Goal: Task Accomplishment & Management: Manage account settings

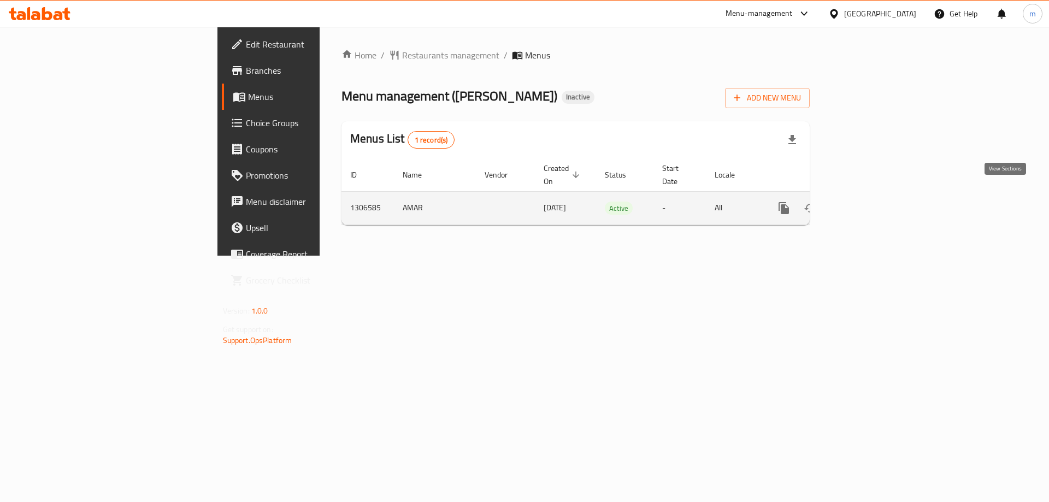
click at [869, 202] on icon "enhanced table" at bounding box center [862, 208] width 13 height 13
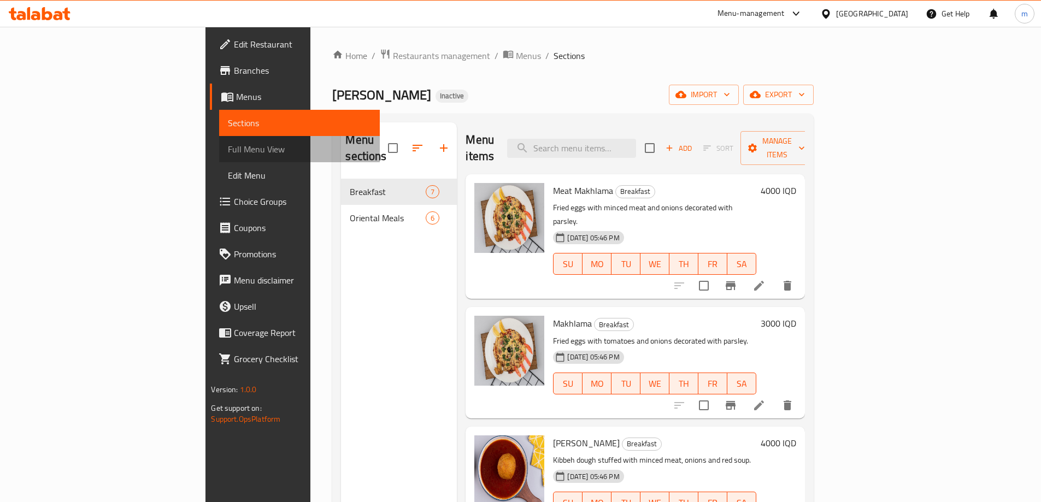
click at [228, 153] on span "Full Menu View" at bounding box center [299, 149] width 143 height 13
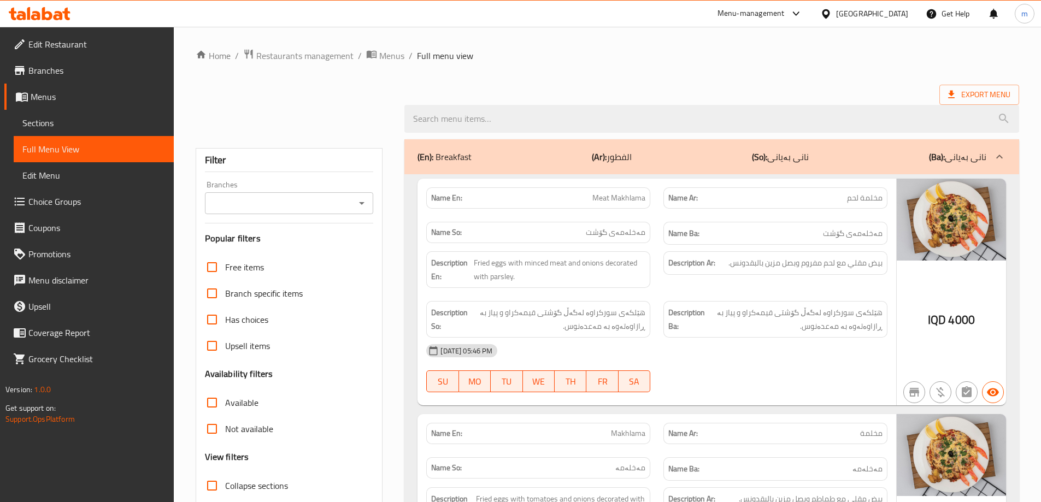
click at [362, 204] on icon "Open" at bounding box center [361, 203] width 5 height 3
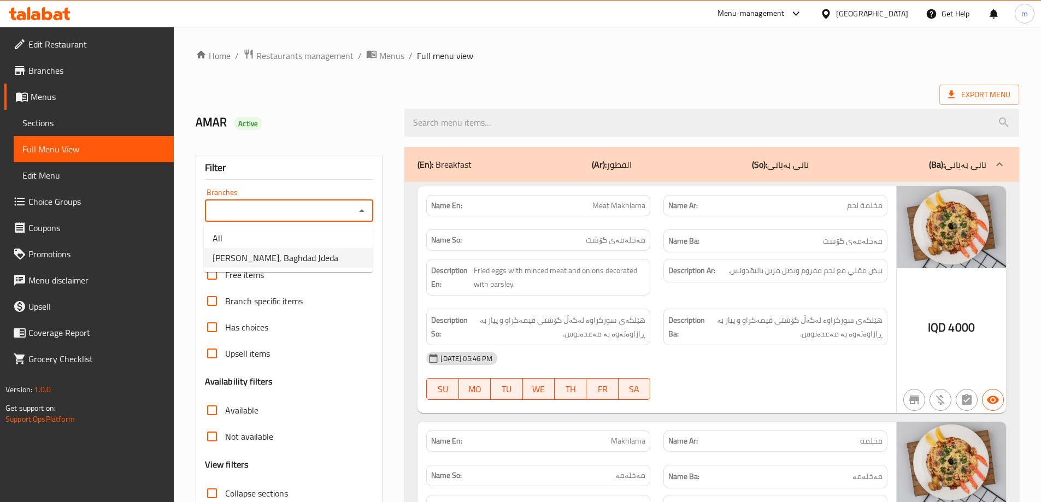
drag, startPoint x: 326, startPoint y: 249, endPoint x: 406, endPoint y: 333, distance: 116.3
click at [326, 250] on li "Taj Alsultan, Baghdad Jdeda" at bounding box center [288, 258] width 169 height 20
type input "Taj Alsultan, Baghdad Jdeda"
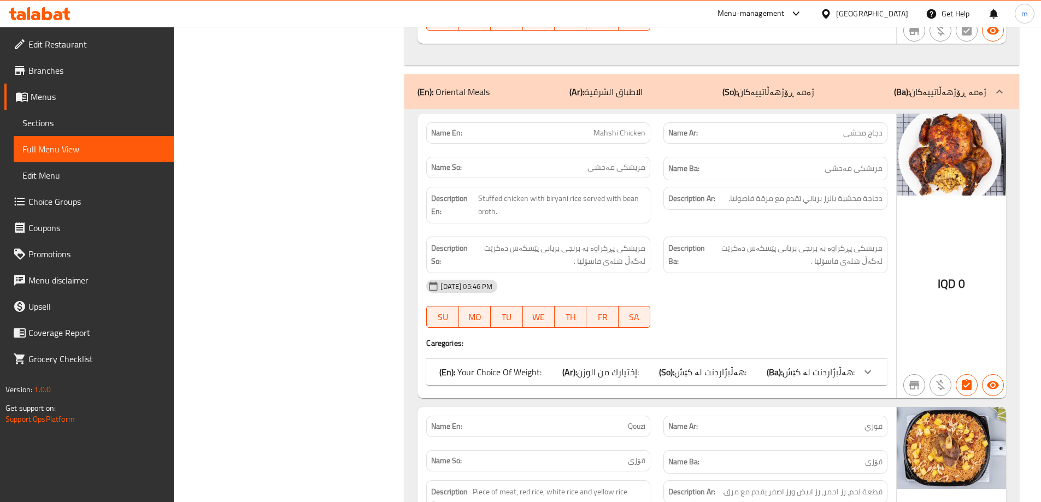
scroll to position [1821, 0]
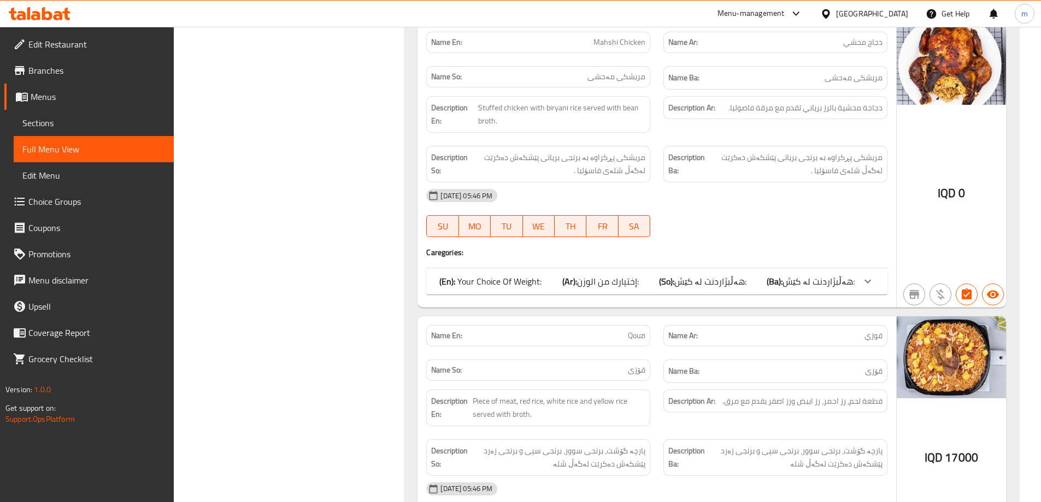
click at [761, 283] on div "(En): Your Choice Of Weight: (Ar): إختيارك من الوزن: (So): هەڵبژاردنت لە کێش: (…" at bounding box center [646, 281] width 415 height 13
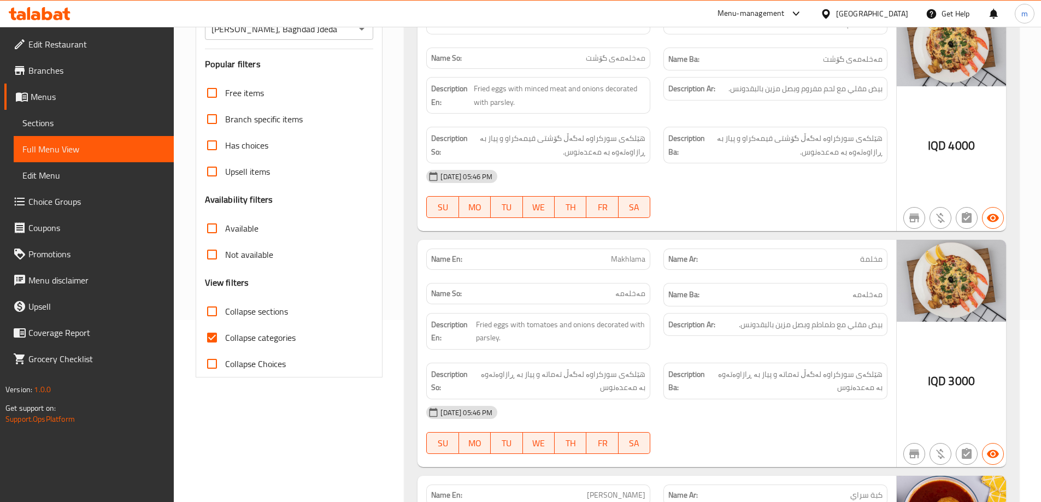
click at [239, 335] on span "Collapse categories" at bounding box center [260, 337] width 70 height 13
click at [225, 335] on input "Collapse categories" at bounding box center [212, 337] width 26 height 26
checkbox input "false"
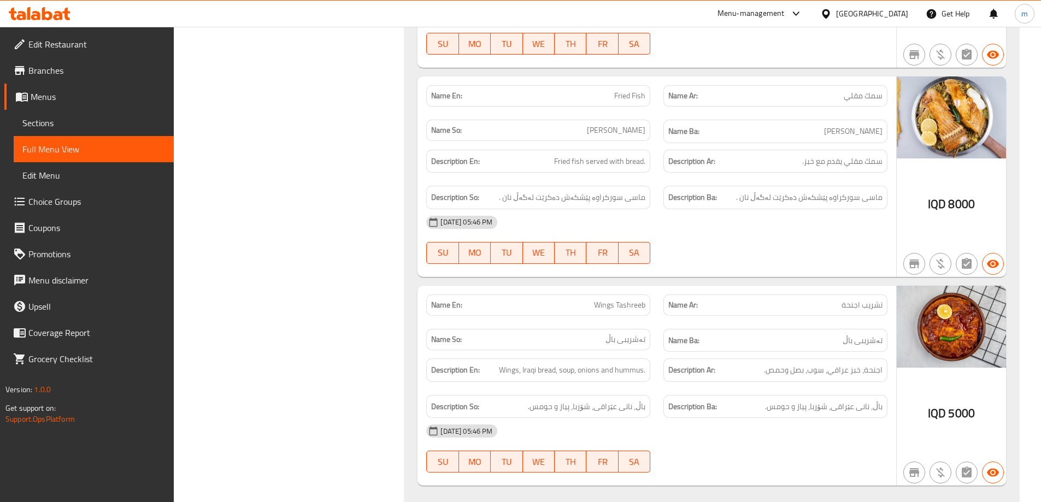
scroll to position [2864, 0]
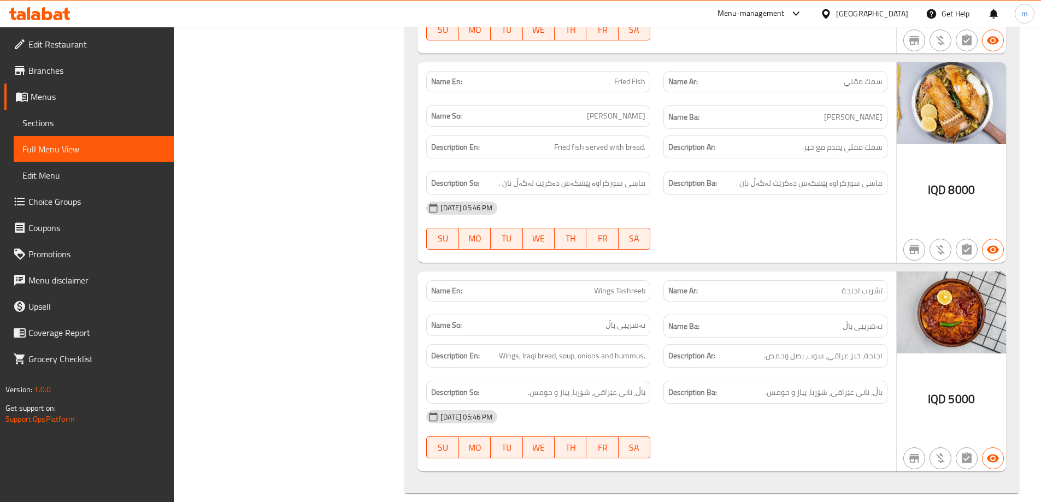
drag, startPoint x: 772, startPoint y: 234, endPoint x: 776, endPoint y: 220, distance: 14.3
click at [65, 51] on span "Edit Restaurant" at bounding box center [96, 44] width 137 height 13
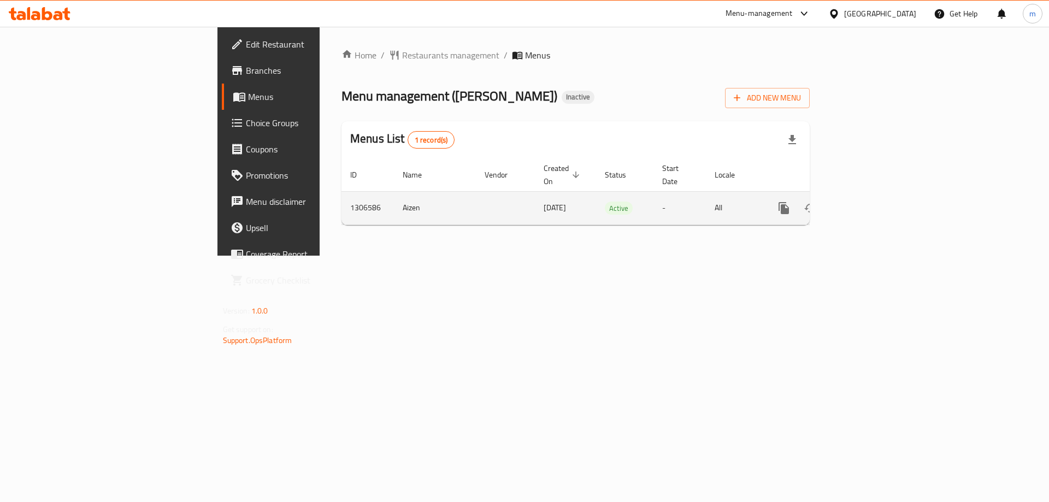
click at [869, 202] on icon "enhanced table" at bounding box center [862, 208] width 13 height 13
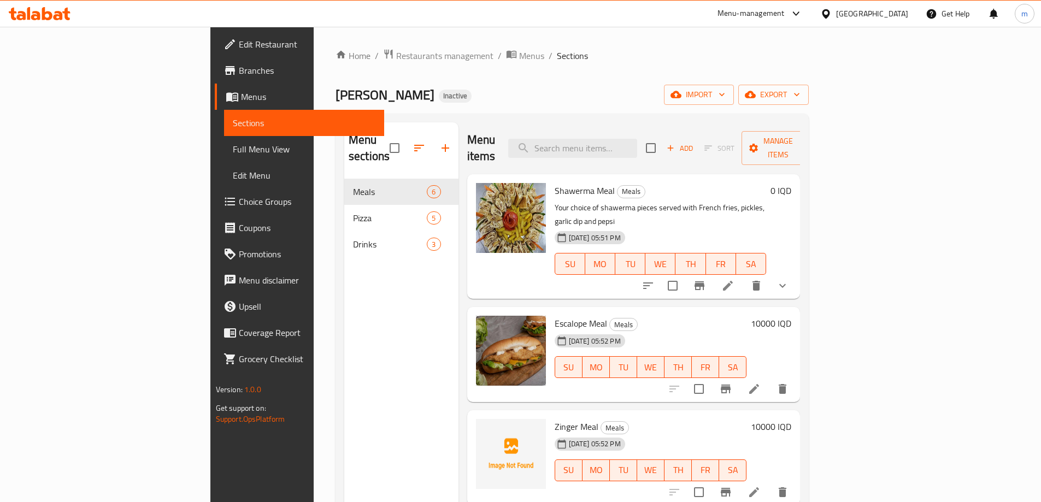
click at [233, 150] on span "Full Menu View" at bounding box center [304, 149] width 143 height 13
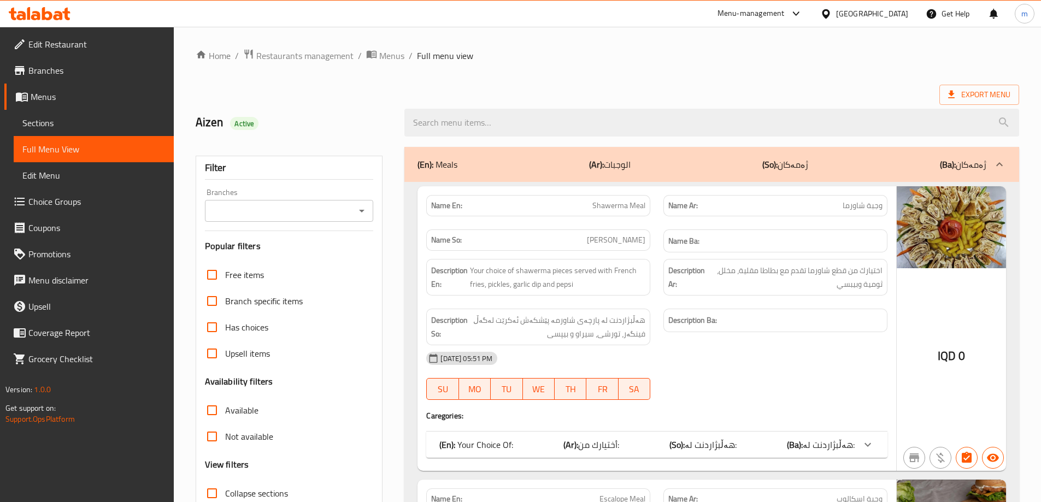
click at [369, 205] on div "Branches" at bounding box center [289, 211] width 169 height 22
click at [362, 211] on icon "Open" at bounding box center [361, 211] width 5 height 3
click at [323, 392] on div "Free items Branch specific items Has choices Upsell items Availability filters …" at bounding box center [289, 410] width 169 height 297
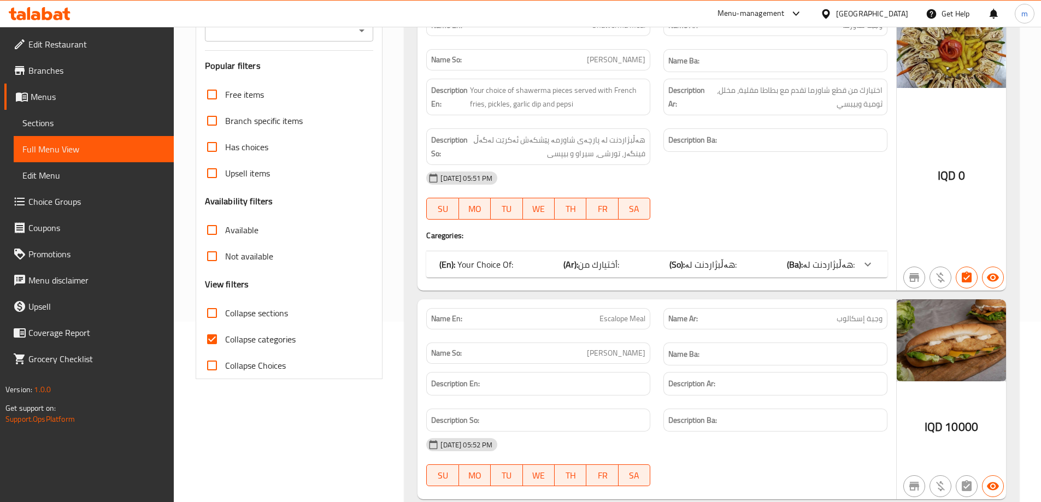
scroll to position [182, 0]
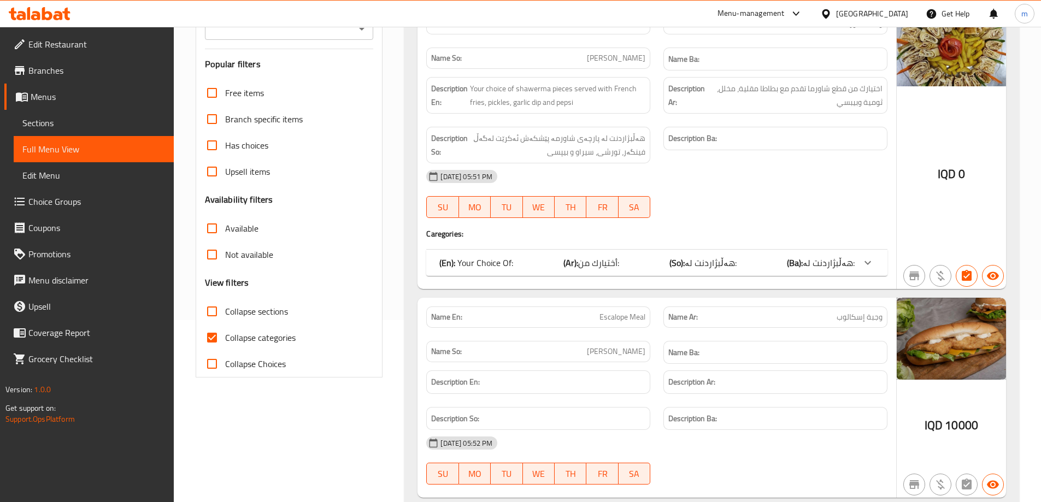
click at [259, 334] on span "Collapse categories" at bounding box center [260, 337] width 70 height 13
click at [225, 334] on input "Collapse categories" at bounding box center [212, 337] width 26 height 26
checkbox input "false"
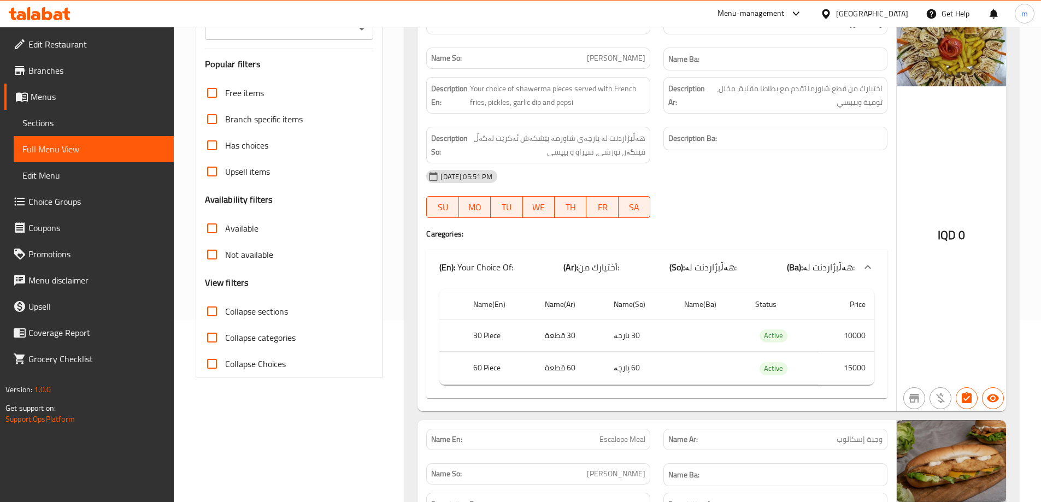
scroll to position [0, 0]
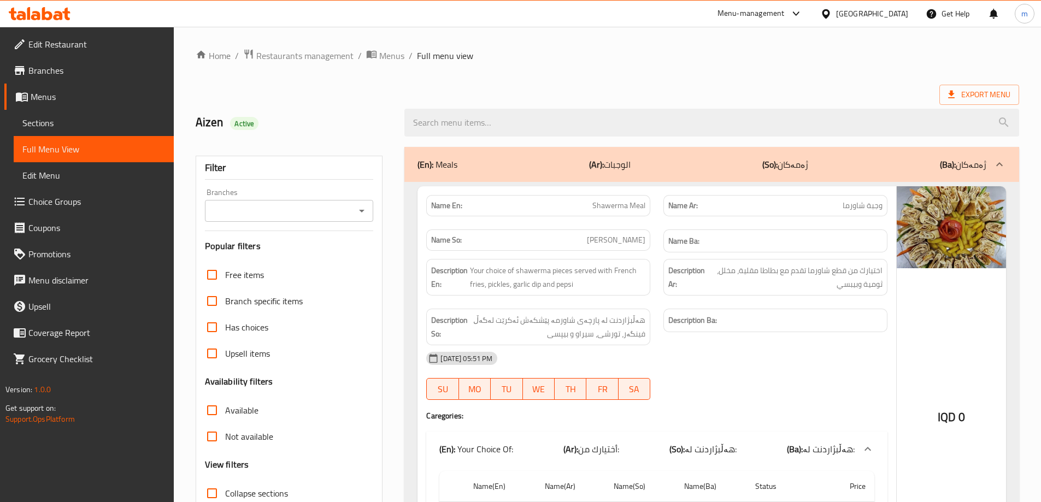
click at [358, 208] on icon "Open" at bounding box center [361, 210] width 13 height 13
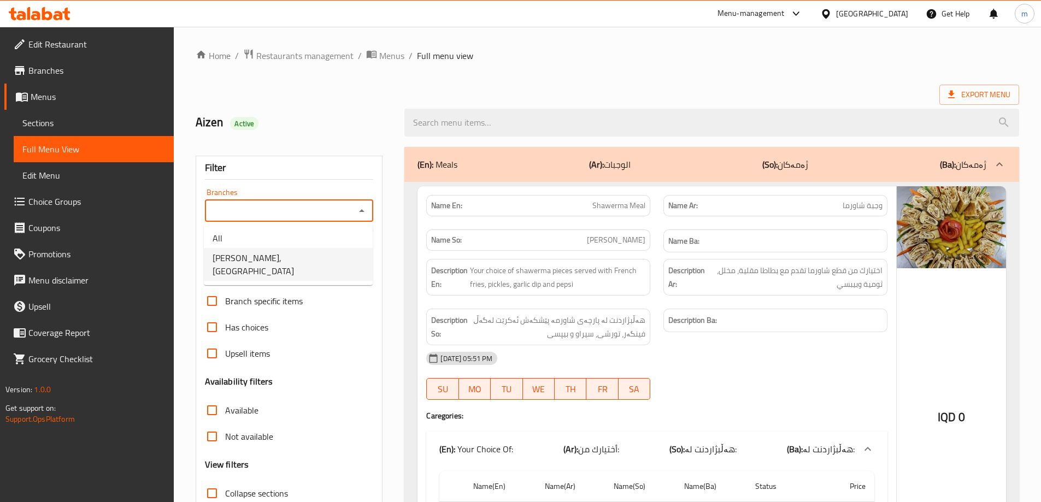
drag, startPoint x: 277, startPoint y: 251, endPoint x: 280, endPoint y: 258, distance: 6.9
click at [277, 253] on span "Khwardngay Mivan, Ganjan City" at bounding box center [287, 264] width 151 height 26
type input "Khwardngay Mivan, Ganjan City"
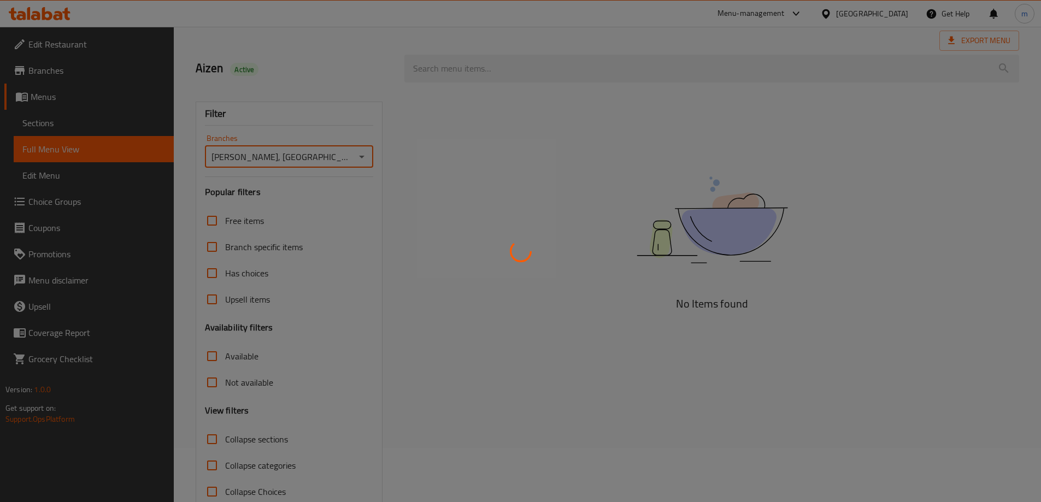
scroll to position [79, 0]
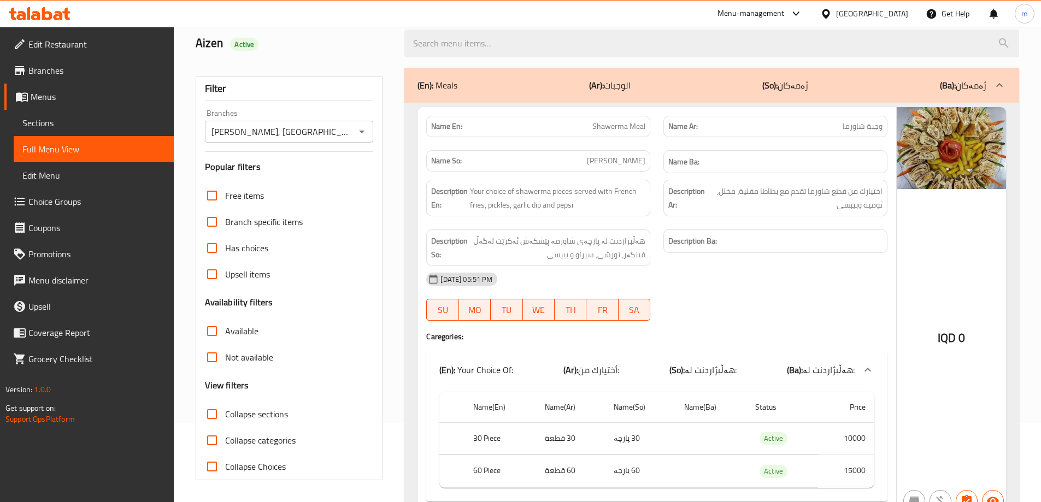
click at [858, 286] on div "19-08-2025 05:51 PM" at bounding box center [656, 279] width 474 height 26
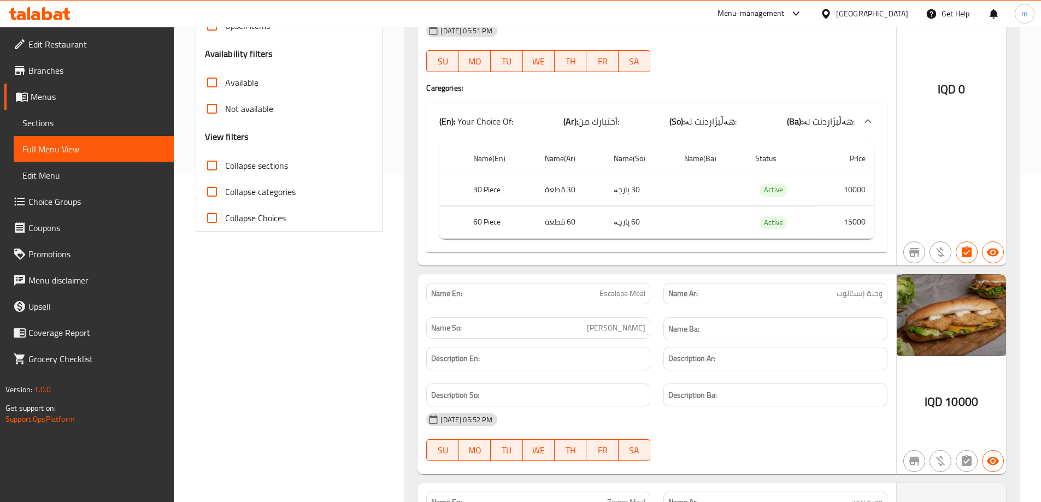
scroll to position [352, 0]
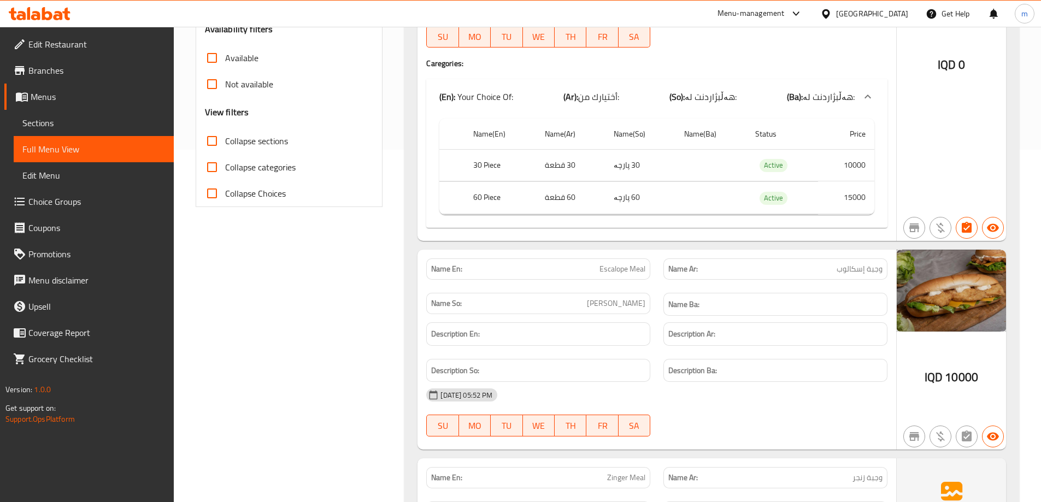
click at [665, 186] on td "60 پارچە" at bounding box center [640, 198] width 70 height 32
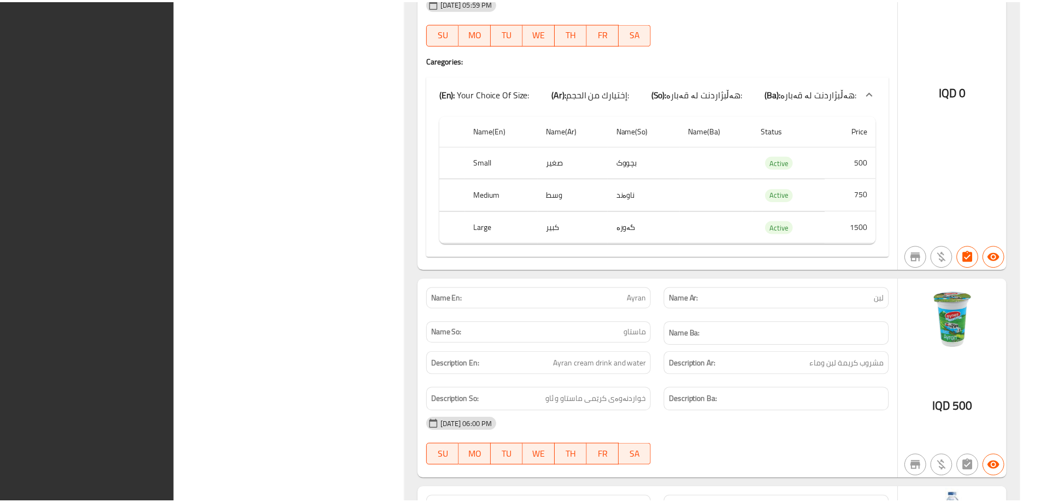
scroll to position [4151, 0]
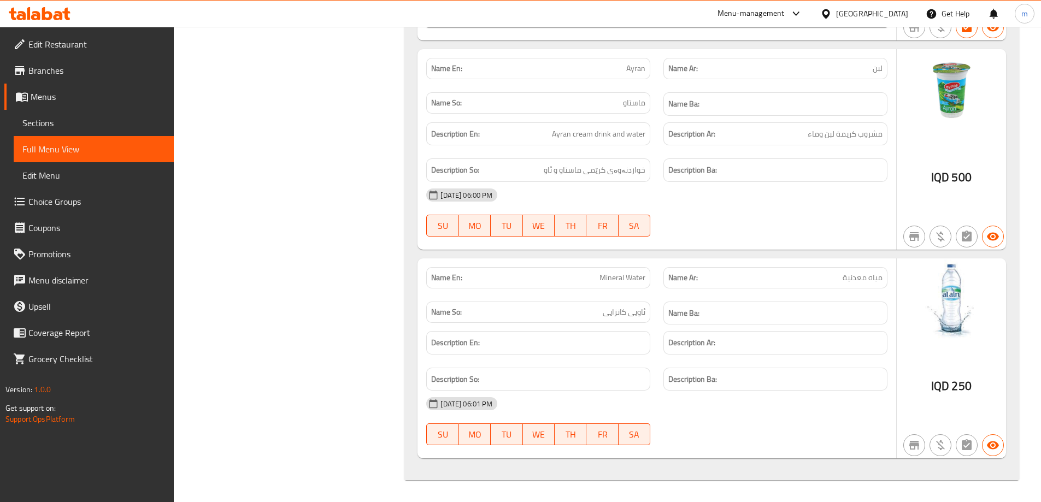
click at [65, 47] on span "Edit Restaurant" at bounding box center [96, 44] width 137 height 13
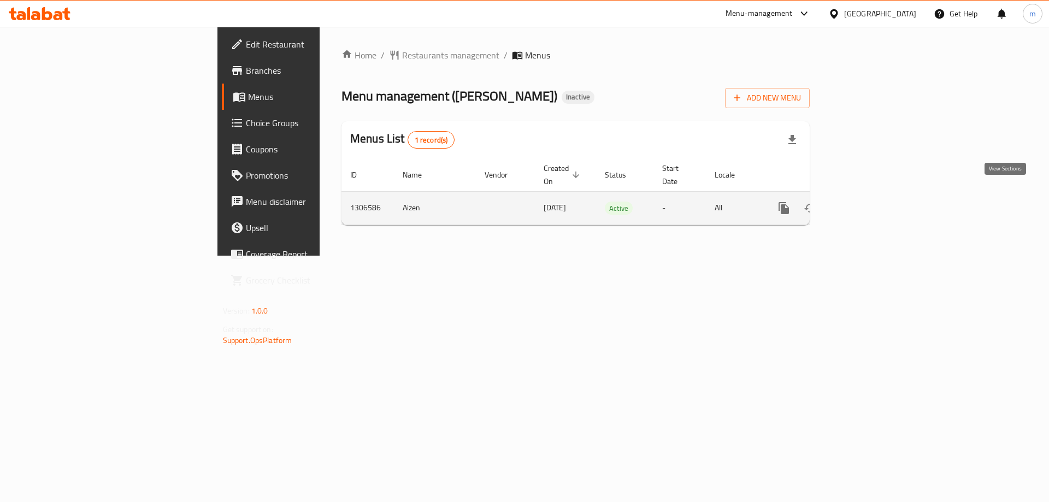
click at [869, 202] on icon "enhanced table" at bounding box center [862, 208] width 13 height 13
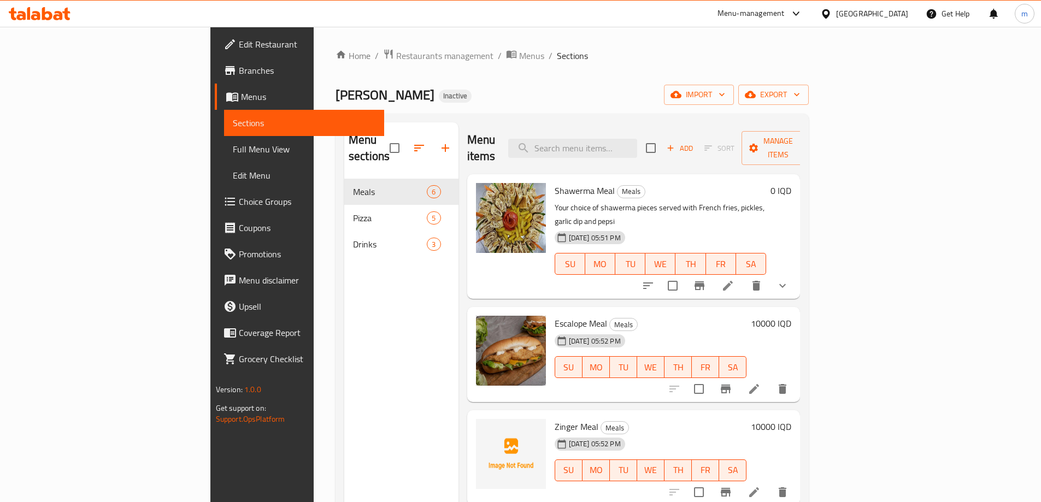
click at [233, 149] on span "Full Menu View" at bounding box center [304, 149] width 143 height 13
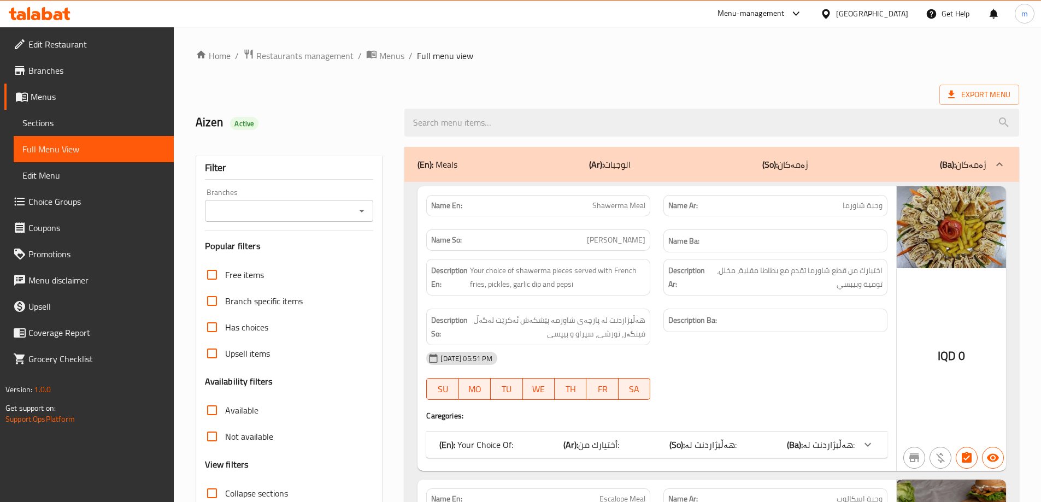
click at [54, 115] on link "Sections" at bounding box center [94, 123] width 160 height 26
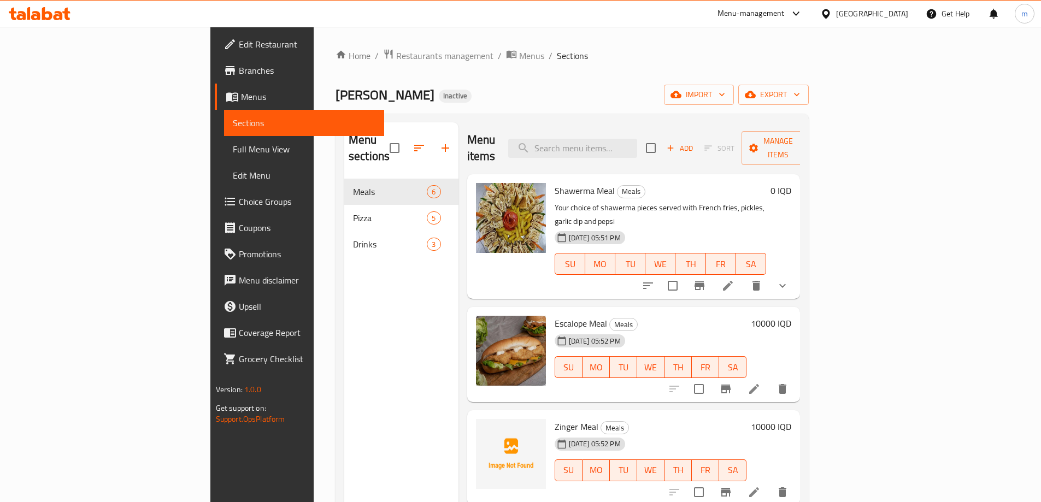
click at [39, 5] on div at bounding box center [39, 14] width 79 height 22
click at [40, 15] on icon at bounding box center [35, 15] width 9 height 9
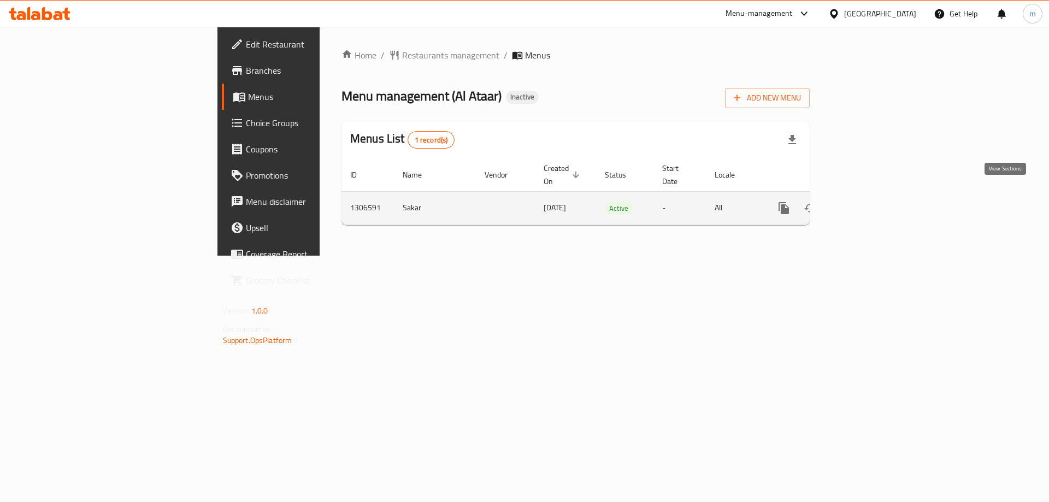
click at [869, 202] on icon "enhanced table" at bounding box center [862, 208] width 13 height 13
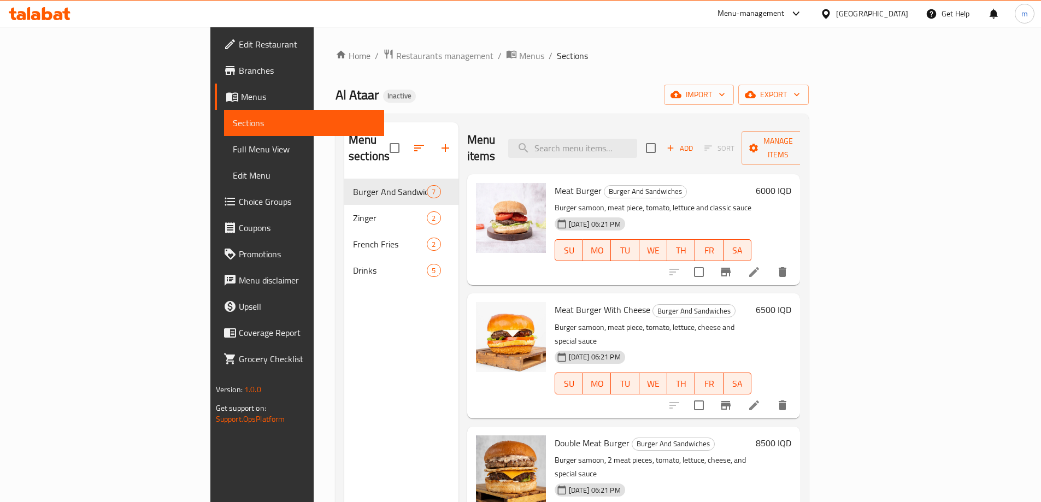
click at [233, 143] on span "Full Menu View" at bounding box center [304, 149] width 143 height 13
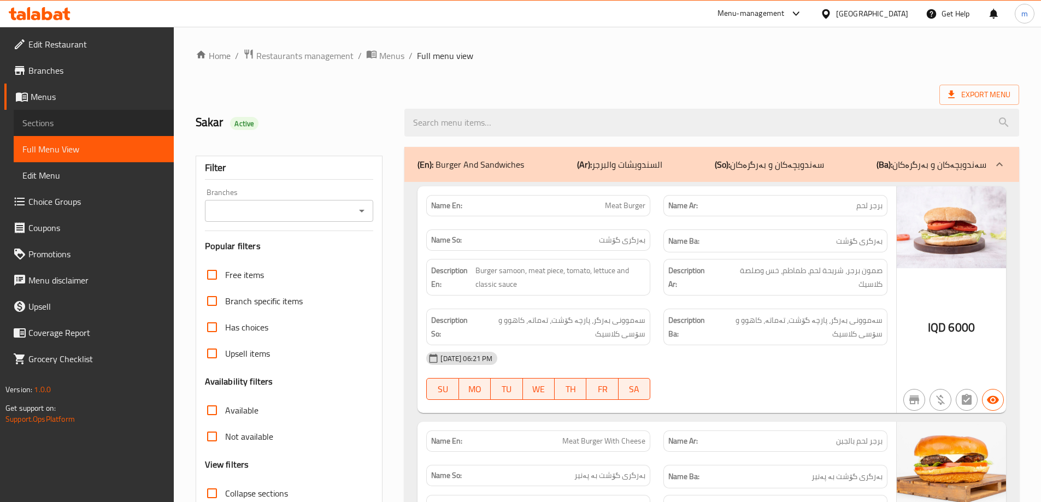
click at [61, 116] on span "Sections" at bounding box center [93, 122] width 143 height 13
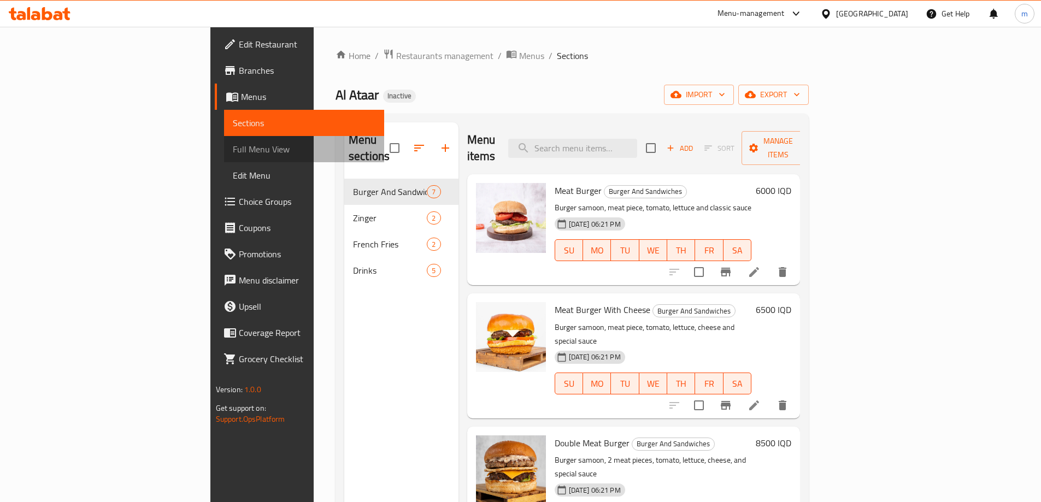
click at [233, 153] on span "Full Menu View" at bounding box center [304, 149] width 143 height 13
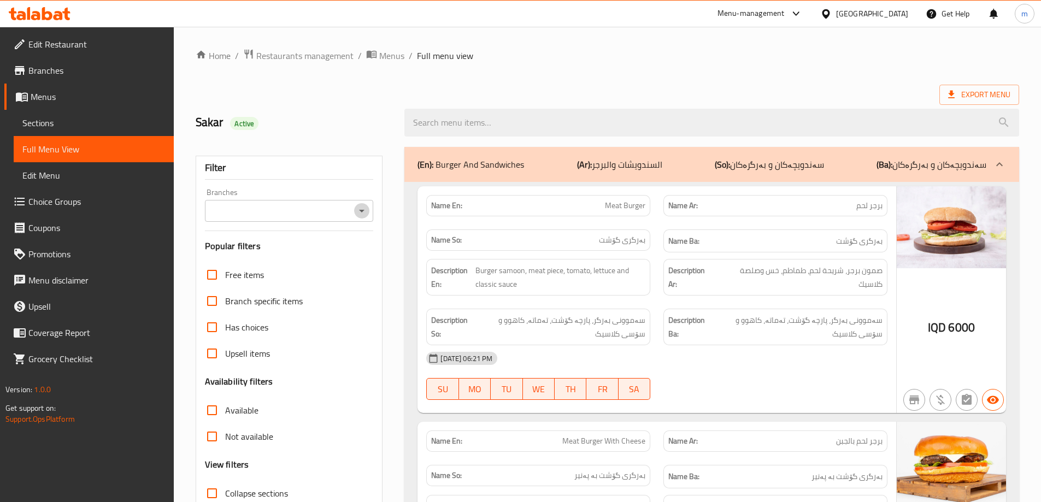
click at [364, 212] on icon "Open" at bounding box center [361, 210] width 13 height 13
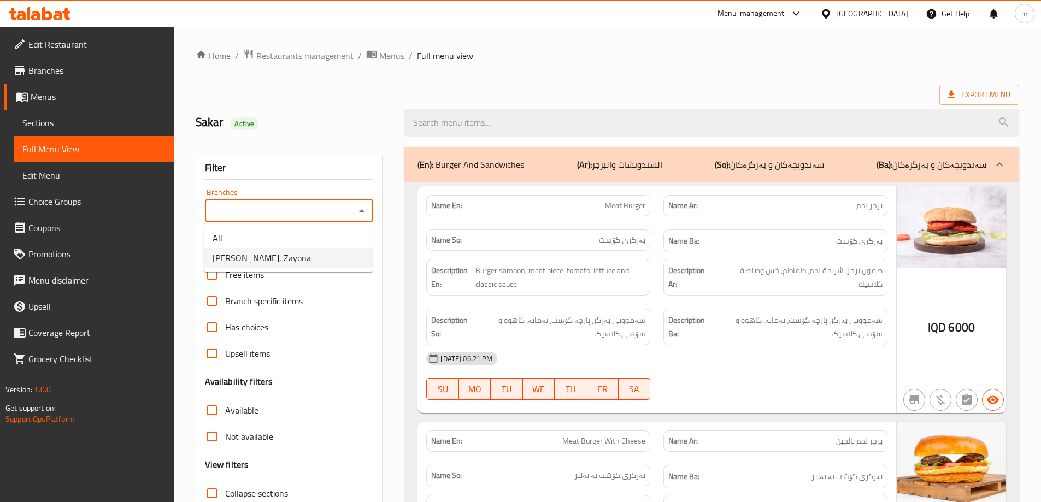
click at [322, 251] on li "Al Ataar, Zayona" at bounding box center [288, 258] width 169 height 20
type input "Al Ataar, Zayona"
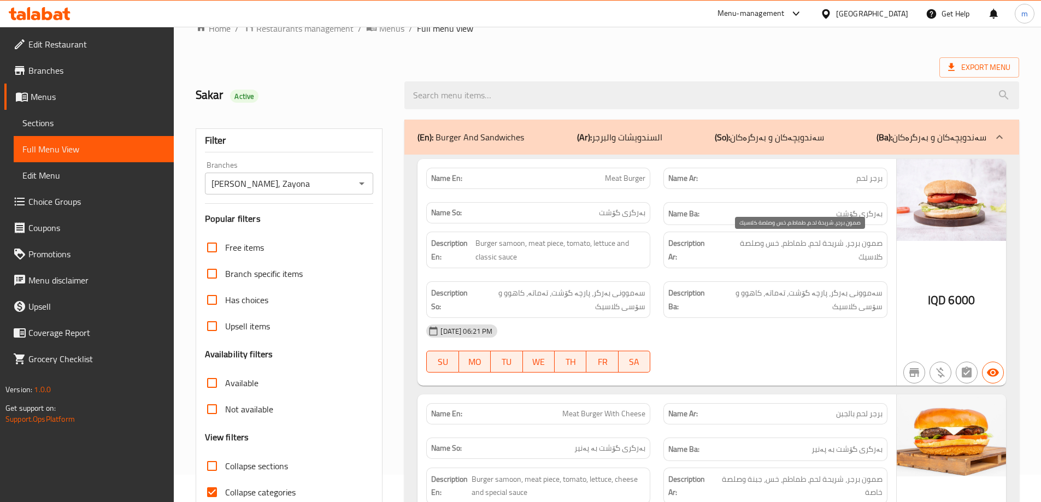
scroll to position [91, 0]
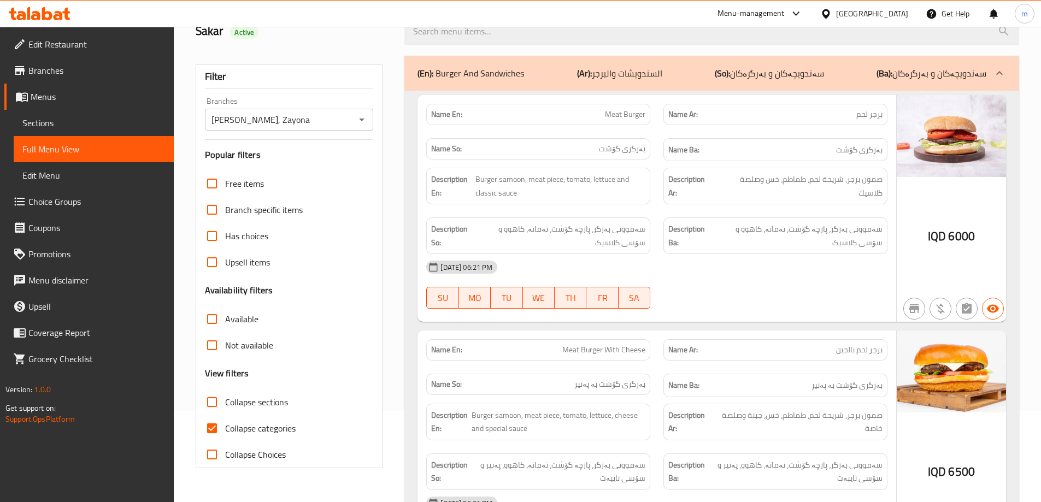
click at [748, 258] on div "19-08-2025 06:21 PM" at bounding box center [656, 267] width 474 height 26
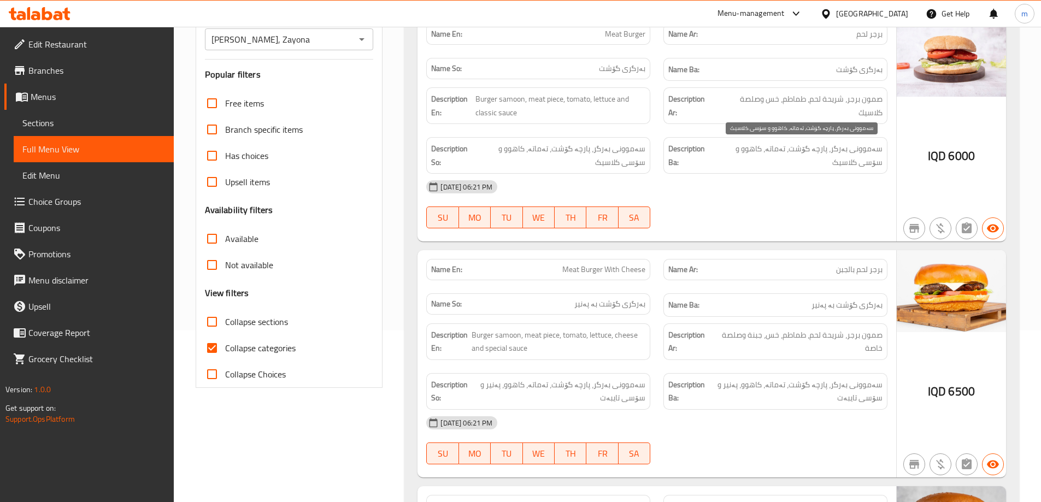
scroll to position [273, 0]
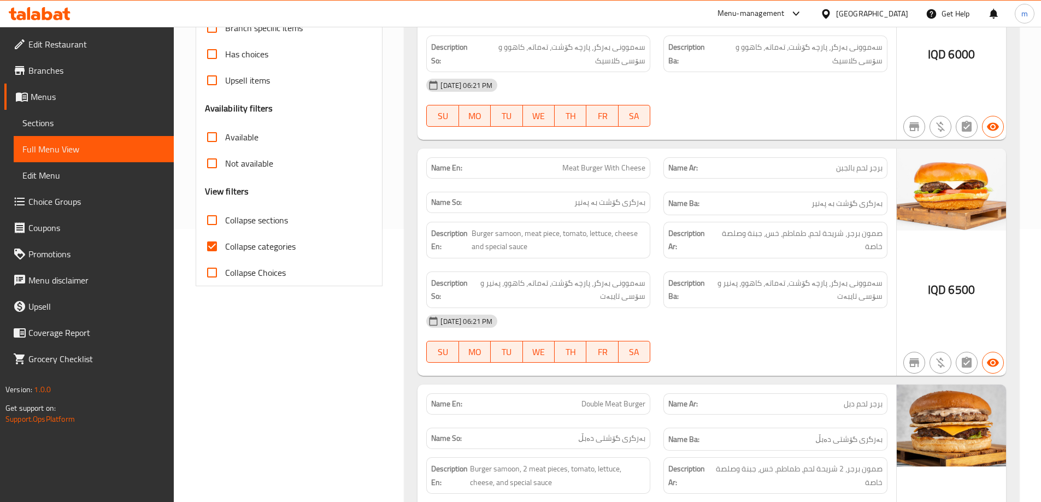
click at [801, 317] on div "19-08-2025 06:21 PM" at bounding box center [656, 321] width 474 height 26
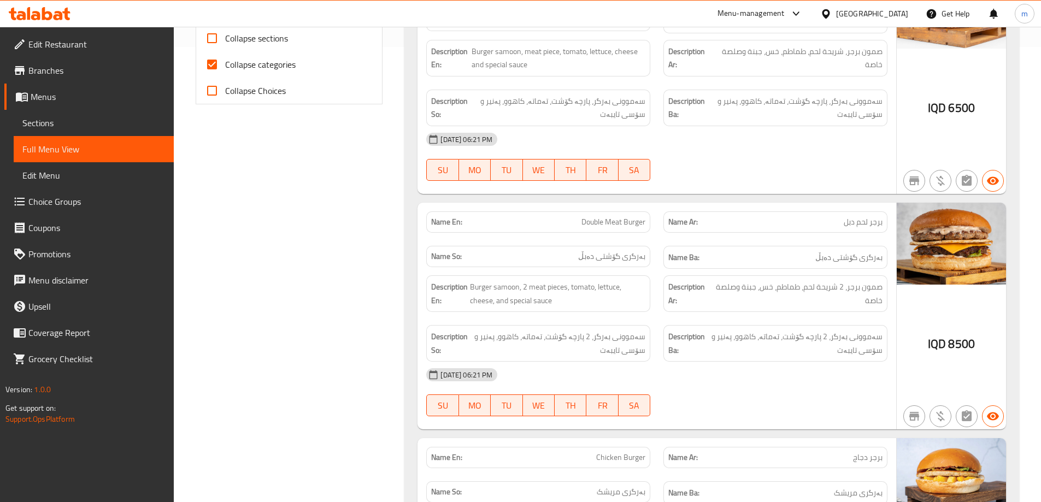
click at [734, 315] on div "Description Ar: صمون برجر، 2 شريحة لحم، طماطم، خس، جبنة وصلصة خاصة" at bounding box center [775, 294] width 237 height 50
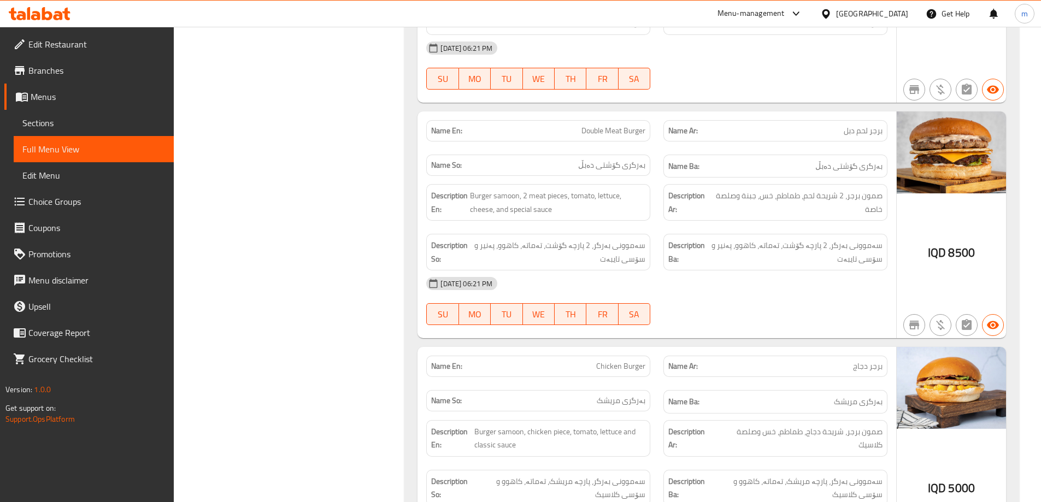
click at [702, 287] on div "19-08-2025 06:21 PM" at bounding box center [656, 283] width 474 height 26
click at [658, 312] on div "19-08-2025 06:21 PM SU MO TU WE TH FR SA" at bounding box center [656, 300] width 474 height 61
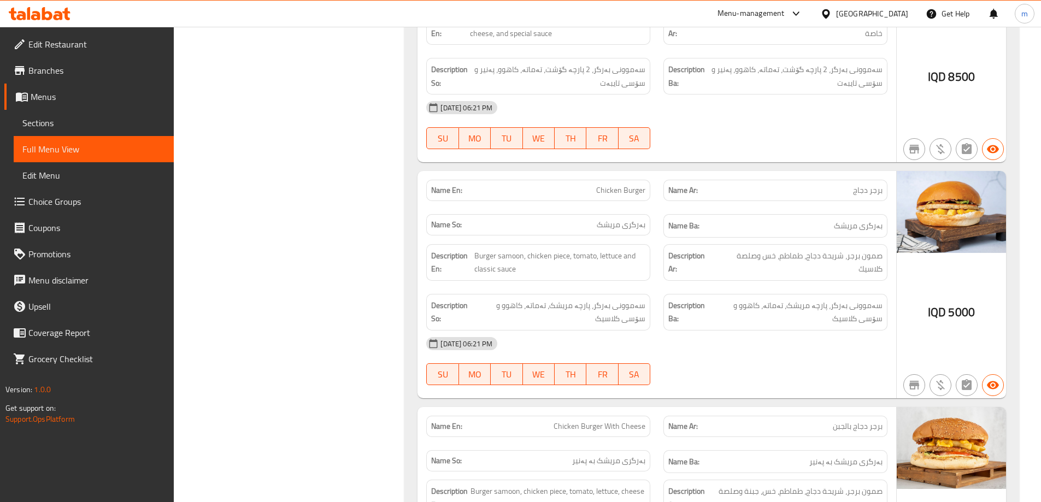
scroll to position [728, 0]
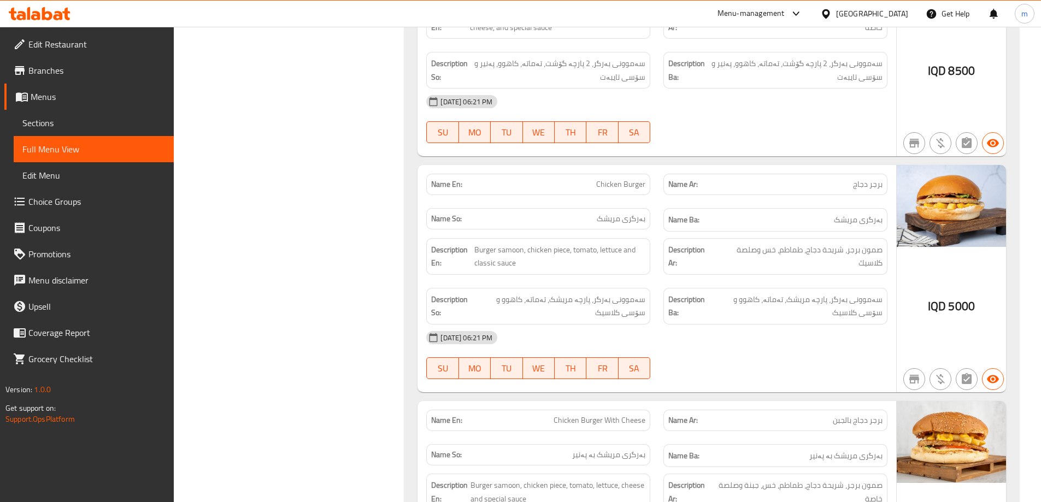
click at [733, 268] on span "صمون برجر، شريحة دجاج، طماطم، خس وصلصة كلاسيك" at bounding box center [799, 256] width 166 height 27
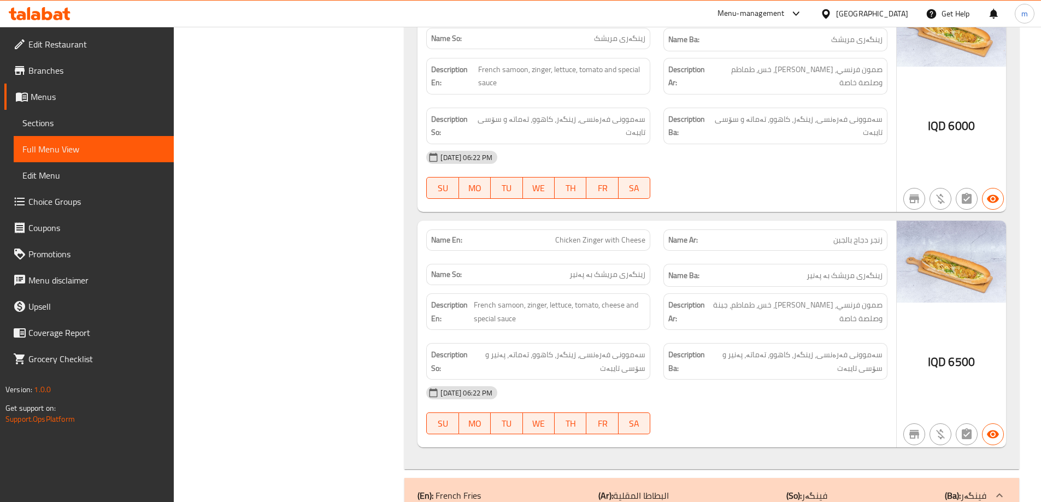
scroll to position [1939, 0]
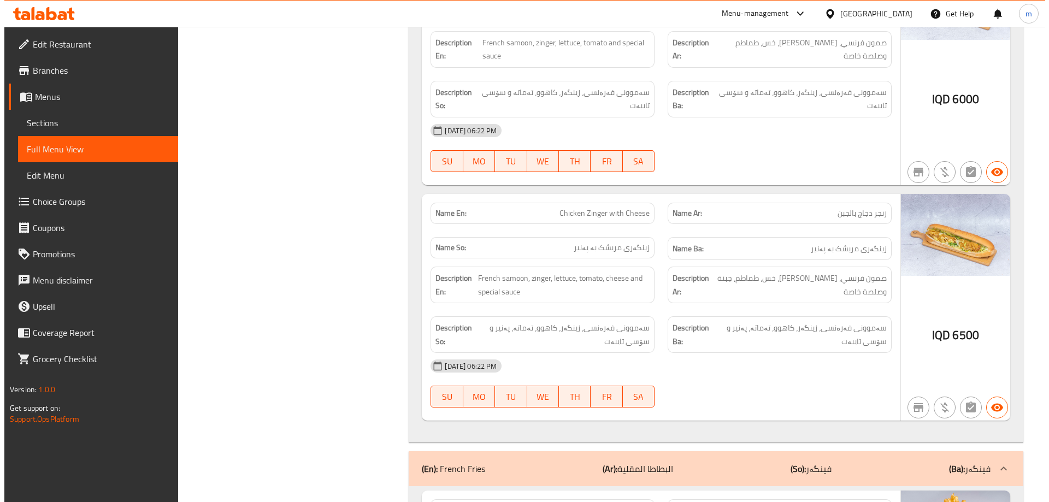
scroll to position [0, 0]
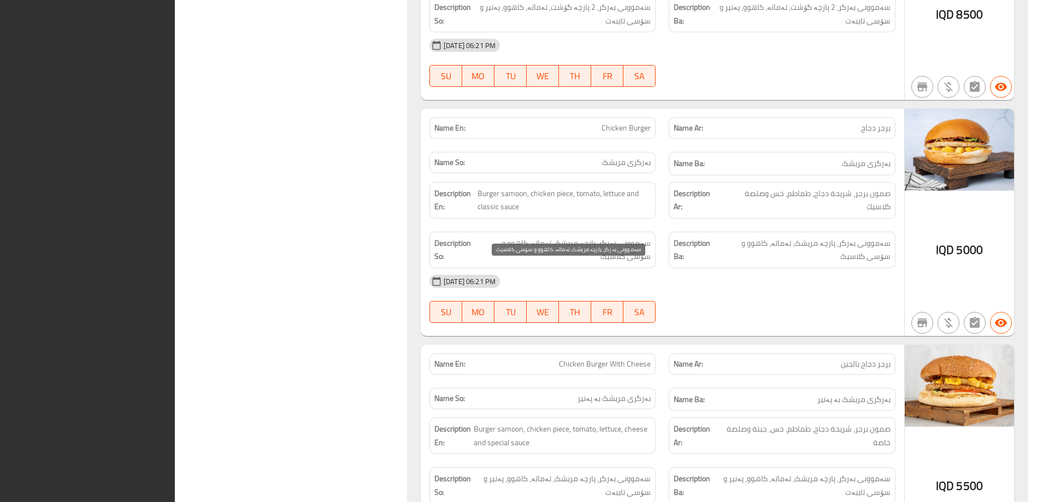
click at [454, 233] on div "Name En: Meat Burger Name Ar: برجر لحم Name So: بەرگری گۆشت Name Ba: بەرگری گۆش…" at bounding box center [716, 232] width 619 height 1668
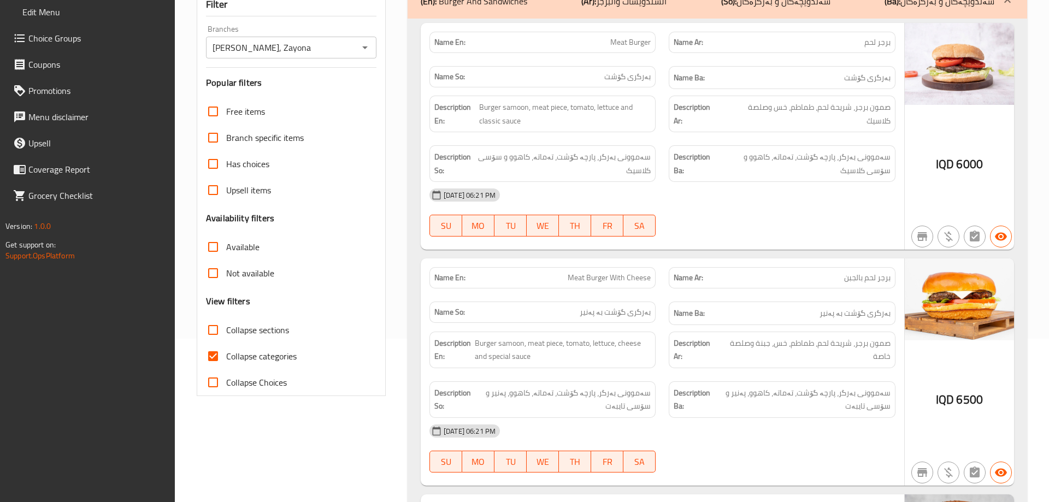
scroll to position [273, 0]
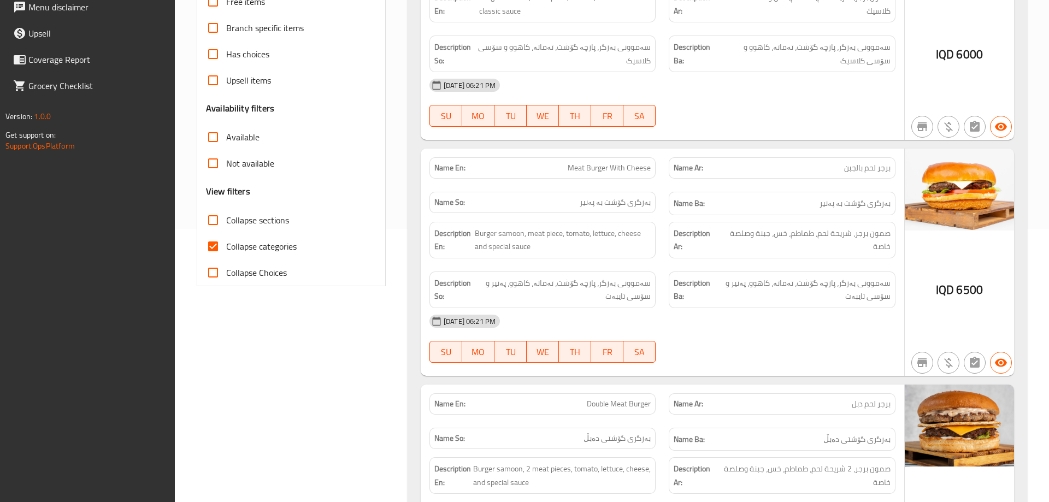
click at [277, 247] on span "Collapse categories" at bounding box center [261, 246] width 70 height 13
click at [226, 247] on input "Collapse categories" at bounding box center [213, 246] width 26 height 26
checkbox input "false"
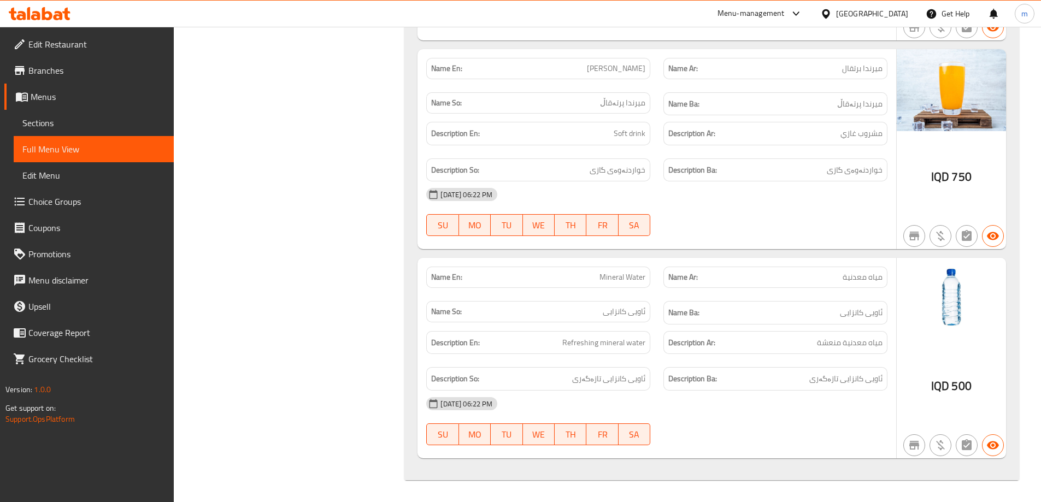
scroll to position [1177, 0]
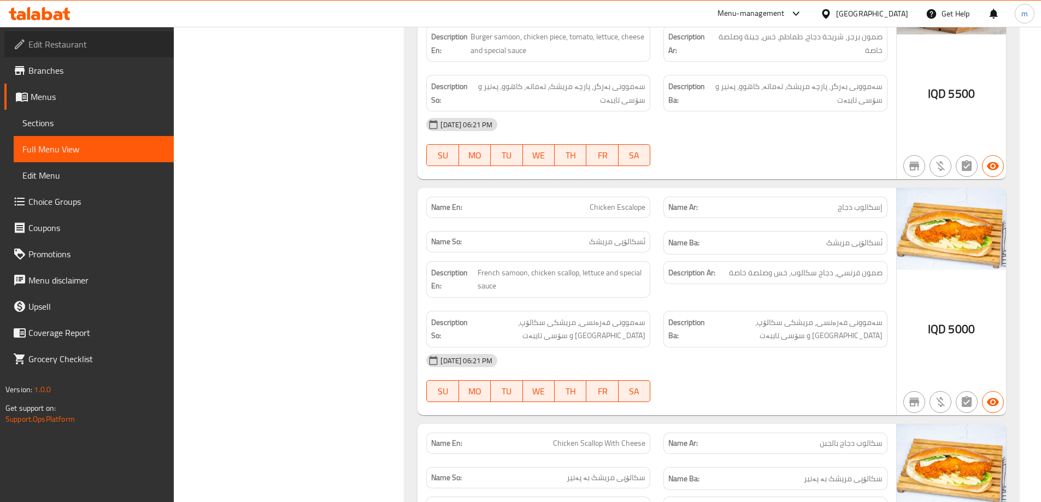
click at [105, 51] on link "Edit Restaurant" at bounding box center [88, 44] width 169 height 26
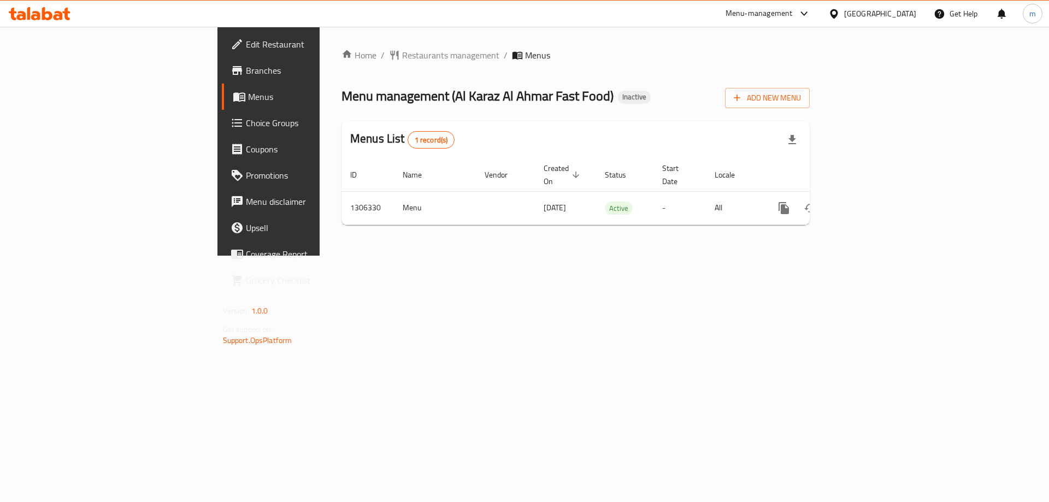
click at [634, 256] on div "Home / Restaurants management / Menus Menu management ( Al Karaz Al Ahmar Fast …" at bounding box center [576, 141] width 512 height 229
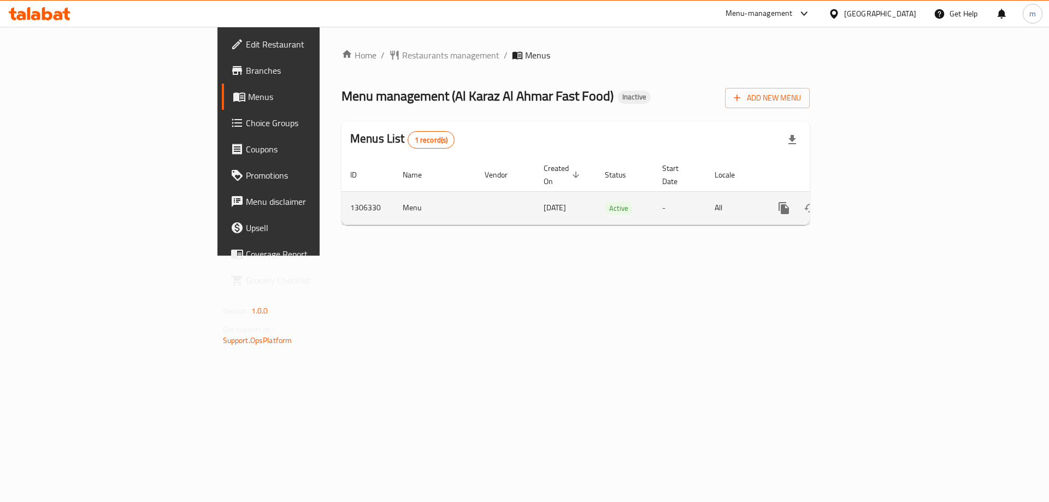
click at [869, 202] on icon "enhanced table" at bounding box center [862, 208] width 13 height 13
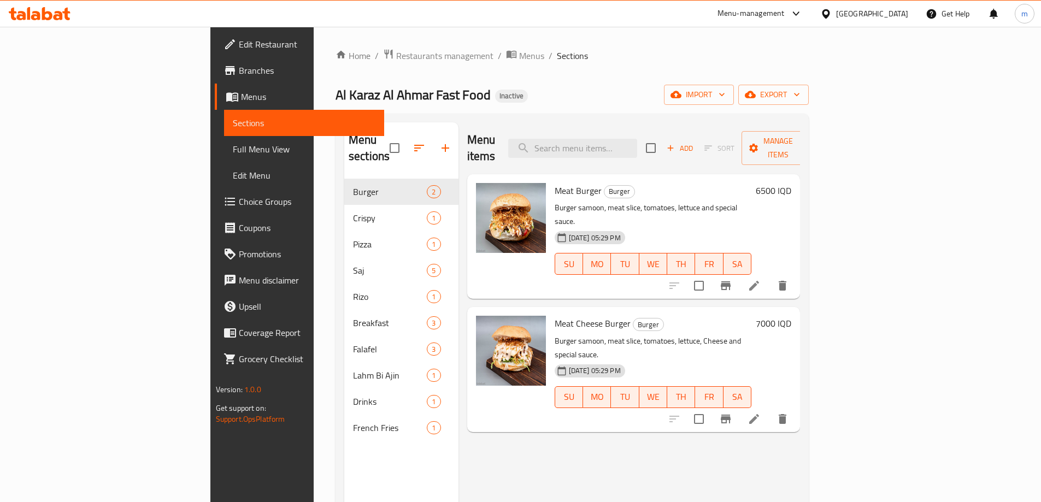
click at [233, 147] on span "Full Menu View" at bounding box center [304, 149] width 143 height 13
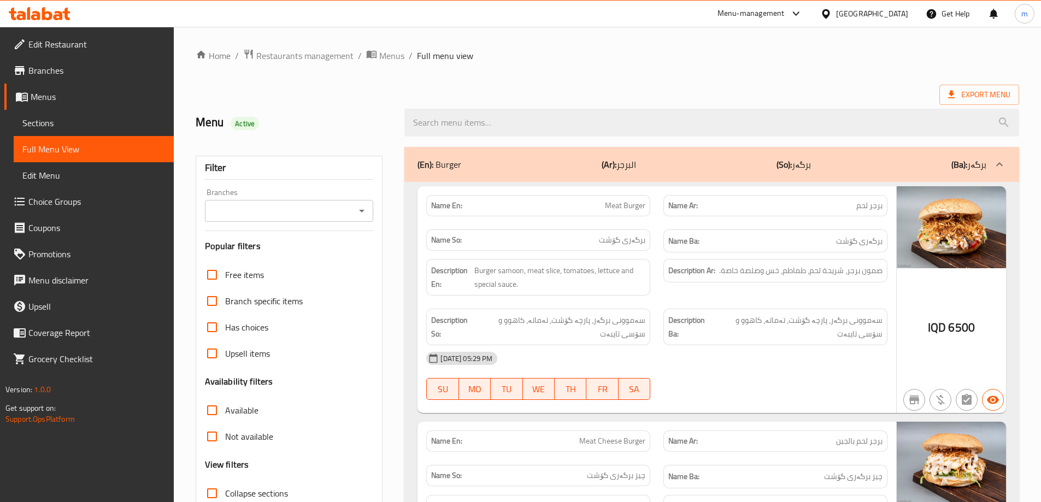
click at [366, 213] on icon "Open" at bounding box center [361, 210] width 13 height 13
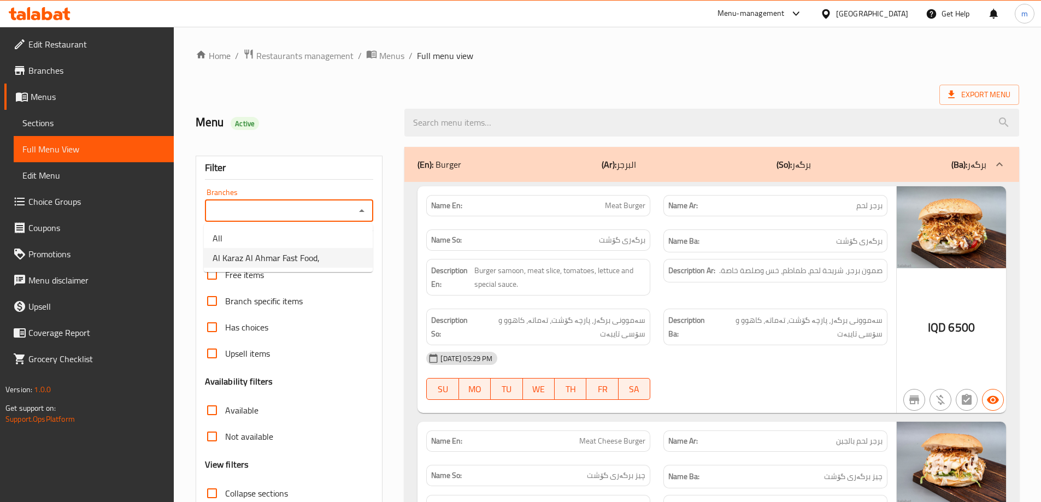
click at [315, 251] on span "Al Karaz Al Ahmar Fast Food," at bounding box center [265, 257] width 107 height 13
type input "Al Karaz Al Ahmar Fast Food,"
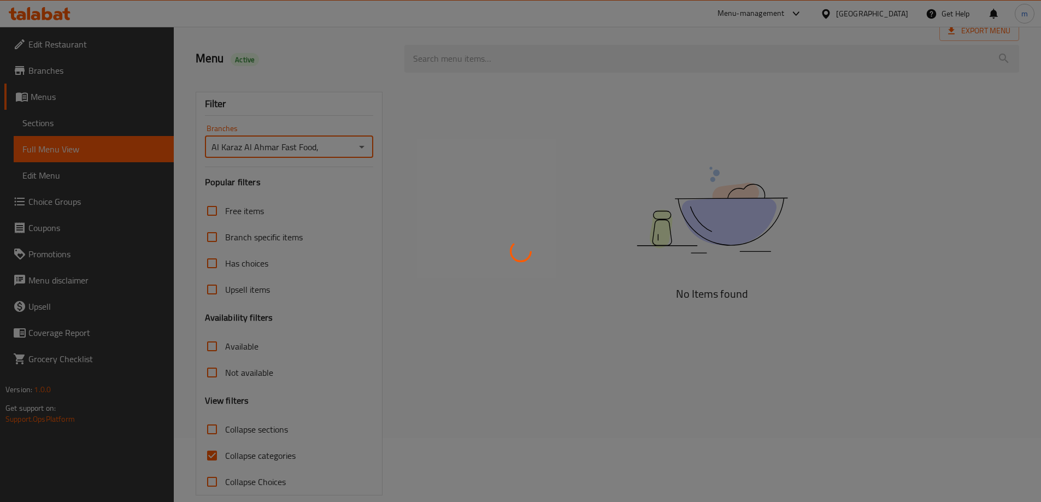
scroll to position [79, 0]
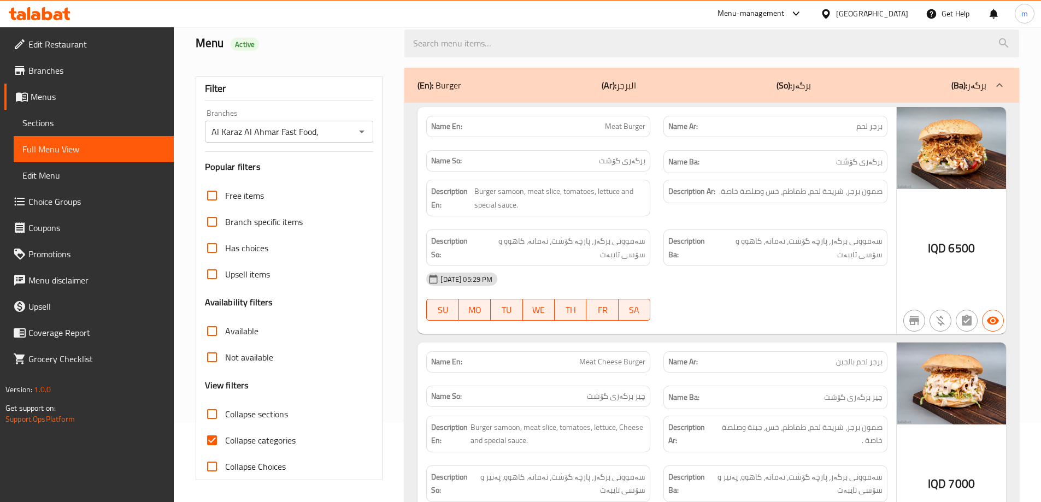
click at [241, 440] on span "Collapse categories" at bounding box center [260, 440] width 70 height 13
click at [225, 440] on input "Collapse categories" at bounding box center [212, 440] width 26 height 26
checkbox input "false"
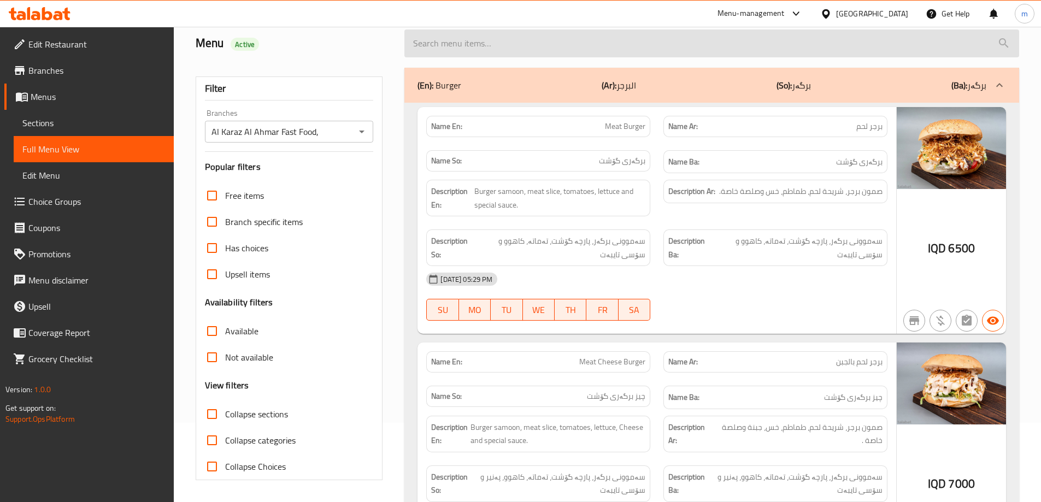
click at [474, 46] on input "search" at bounding box center [711, 43] width 614 height 28
paste input "Falafel Meal"
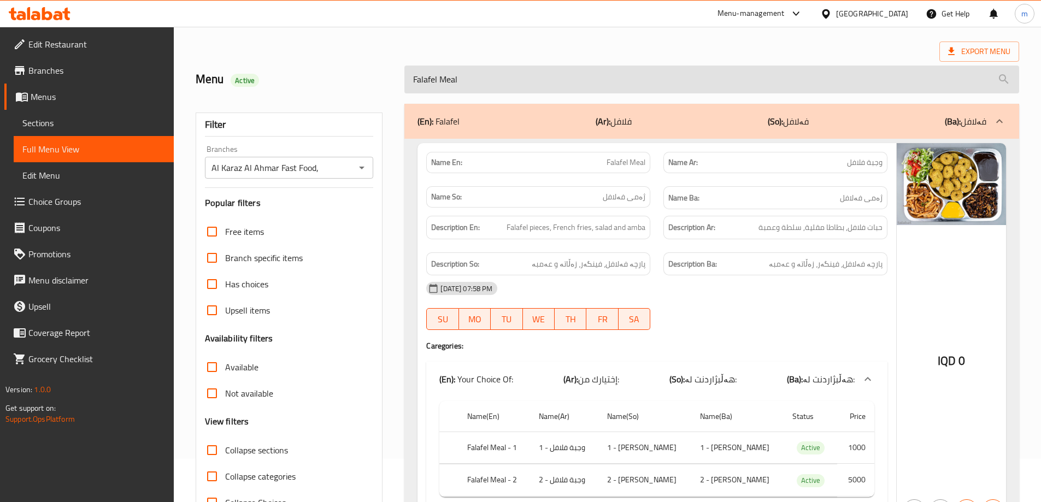
scroll to position [17, 0]
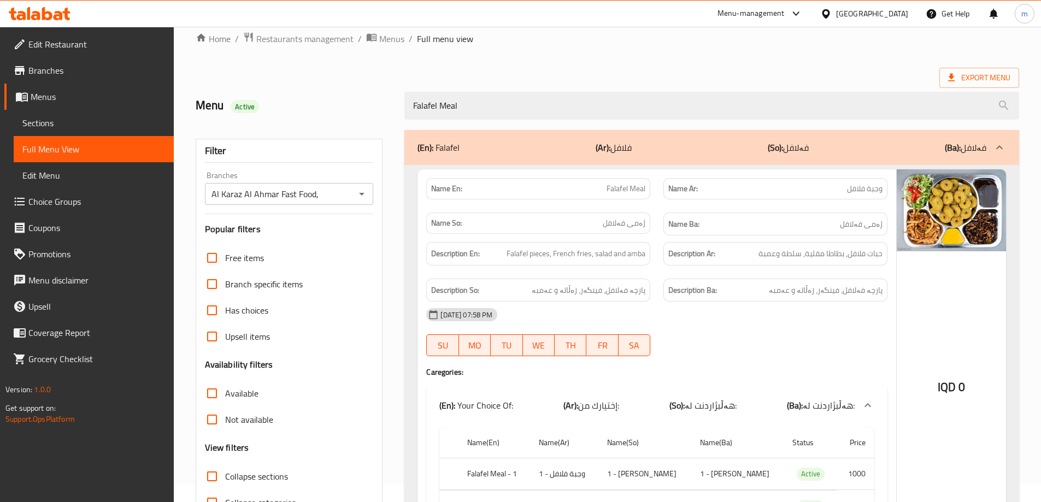
drag, startPoint x: 466, startPoint y: 82, endPoint x: 466, endPoint y: 89, distance: 6.6
click at [466, 86] on div "Menu Active Falafel Meal" at bounding box center [607, 105] width 836 height 49
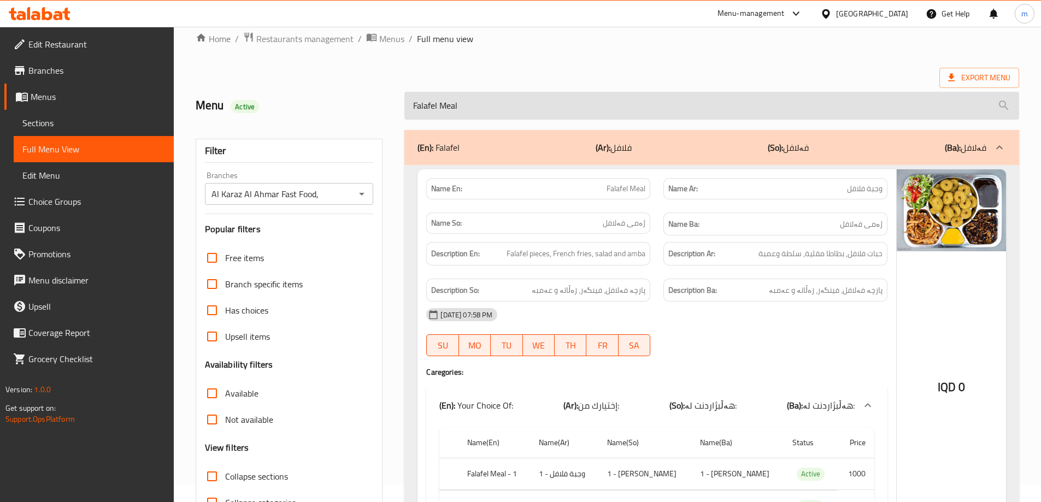
click at [466, 108] on input "Falafel Meal" at bounding box center [711, 106] width 614 height 28
paste input "[PERSON_NAME]""
click at [466, 108] on input "Falafel Meal" at bounding box center [711, 106] width 614 height 28
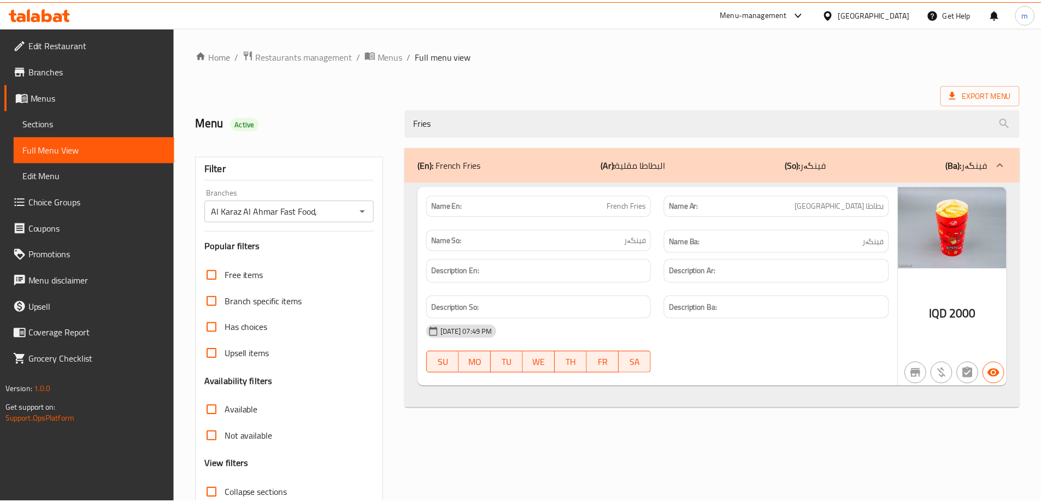
scroll to position [79, 0]
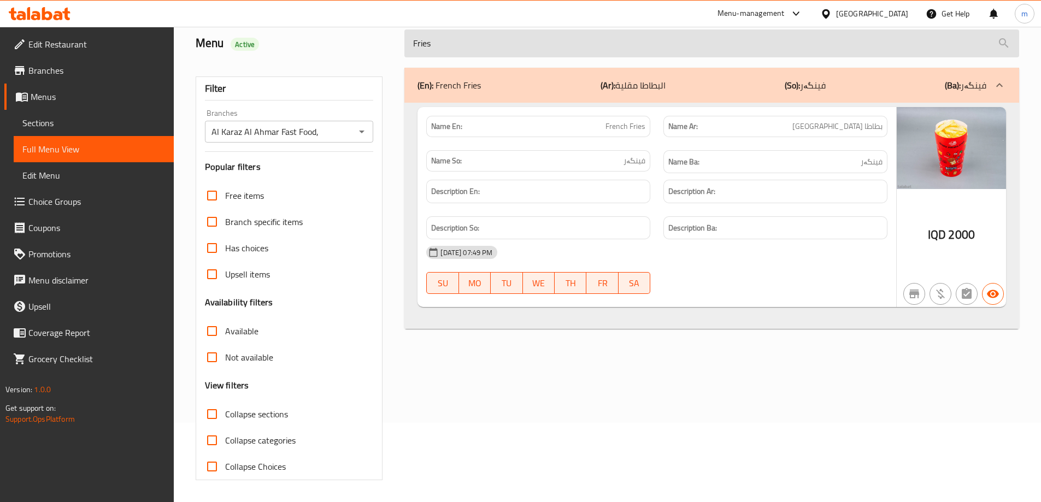
click at [460, 44] on input "Fries" at bounding box center [711, 43] width 614 height 28
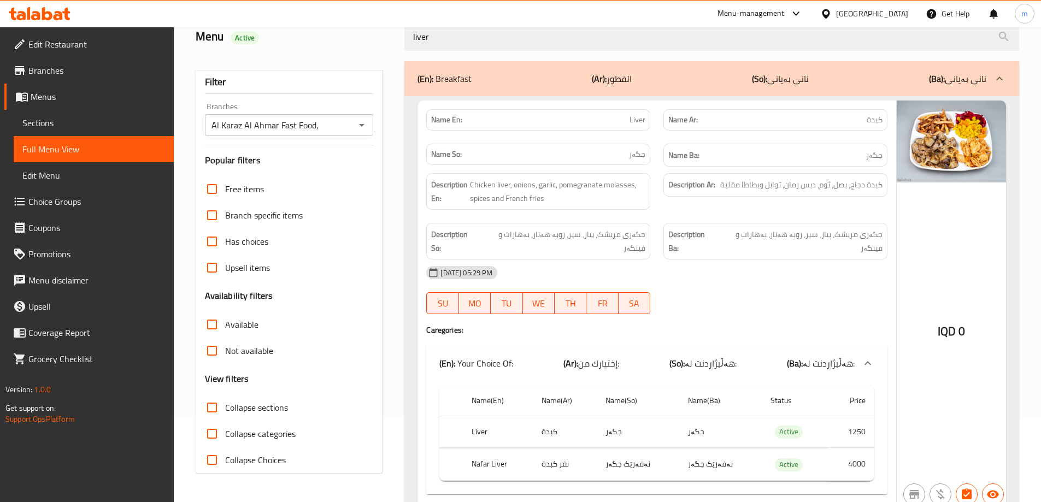
scroll to position [121, 0]
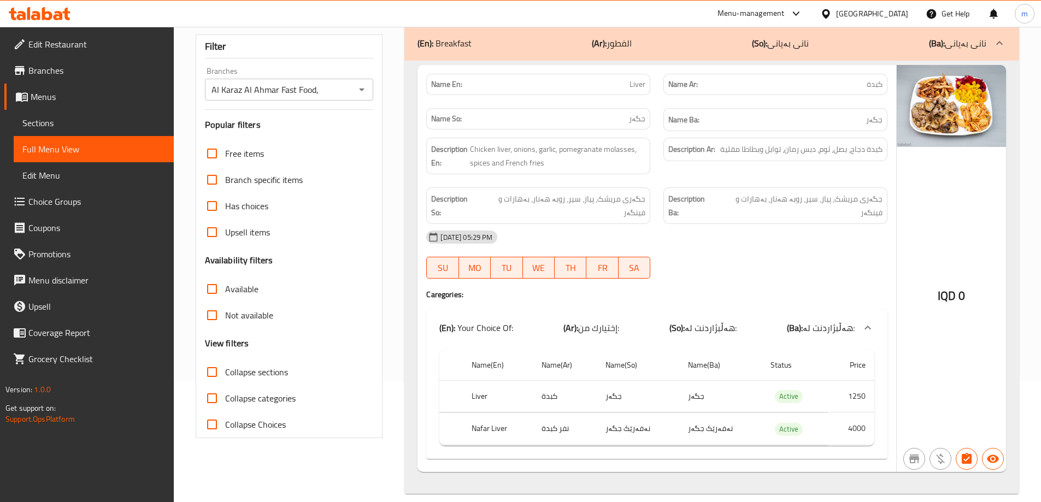
type input "liver"
